Goal: Information Seeking & Learning: Learn about a topic

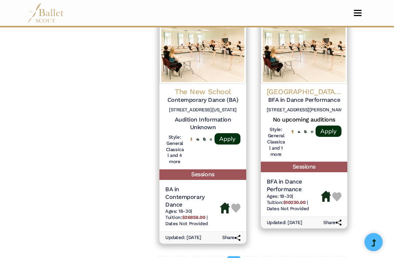
scroll to position [1061, 0]
click at [253, 256] on link "05" at bounding box center [251, 263] width 14 height 15
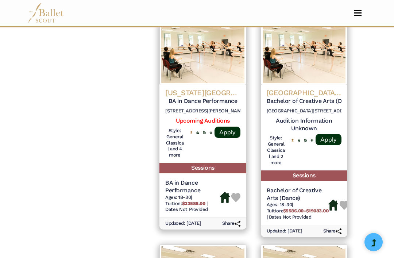
scroll to position [843, 0]
click at [190, 117] on link "Upcoming Auditions" at bounding box center [203, 120] width 54 height 7
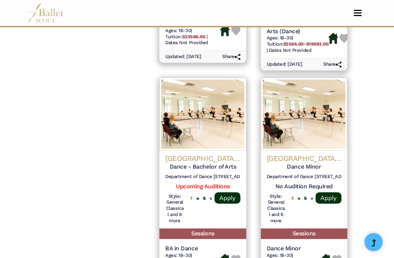
scroll to position [1010, 0]
click at [198, 193] on div at bounding box center [197, 197] width 3 height 9
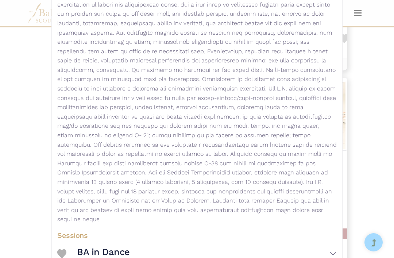
scroll to position [168, 0]
click at [334, 243] on button "BA in Dance" at bounding box center [207, 253] width 260 height 21
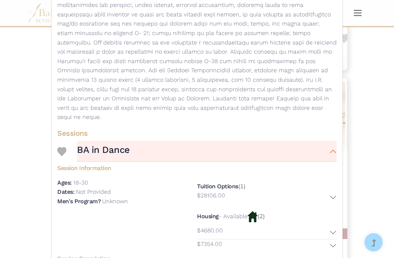
scroll to position [272, 0]
click at [331, 190] on button "$28106.00" at bounding box center [267, 196] width 140 height 13
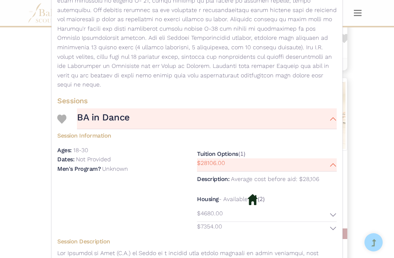
scroll to position [304, 0]
click at [327, 208] on button "$4680.00" at bounding box center [267, 214] width 140 height 13
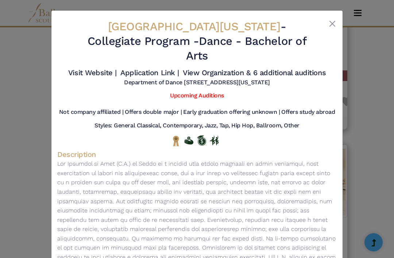
scroll to position [0, 0]
click at [199, 92] on link "Upcoming Auditions" at bounding box center [197, 95] width 54 height 7
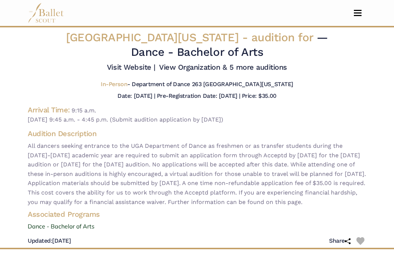
click at [155, 69] on link "Visit Website |" at bounding box center [131, 67] width 49 height 9
